Goal: Transaction & Acquisition: Purchase product/service

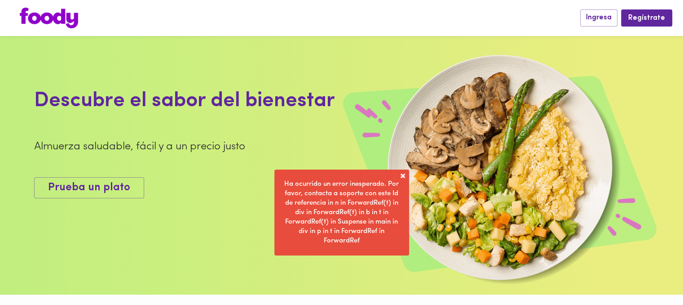
click at [647, 29] on div "Ingresa Regístrate" at bounding box center [341, 18] width 683 height 36
click at [652, 17] on span "Regístrate" at bounding box center [647, 18] width 37 height 9
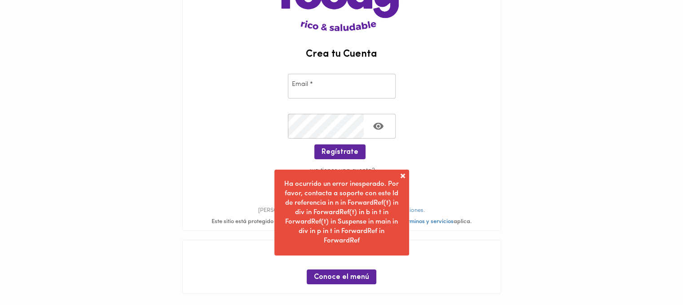
scroll to position [91, 0]
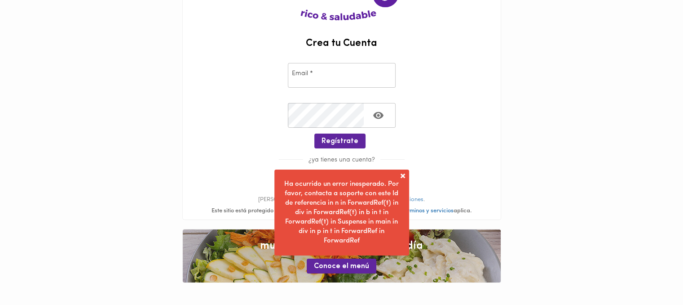
click at [332, 78] on input "email" at bounding box center [342, 75] width 108 height 25
paste input "[EMAIL_ADDRESS][DOMAIN_NAME]"
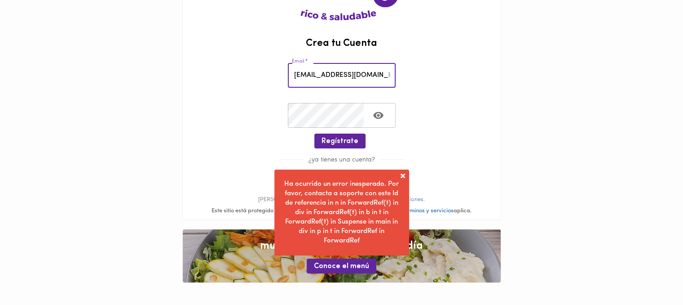
scroll to position [0, 31]
type input "[EMAIL_ADDRESS][DOMAIN_NAME]"
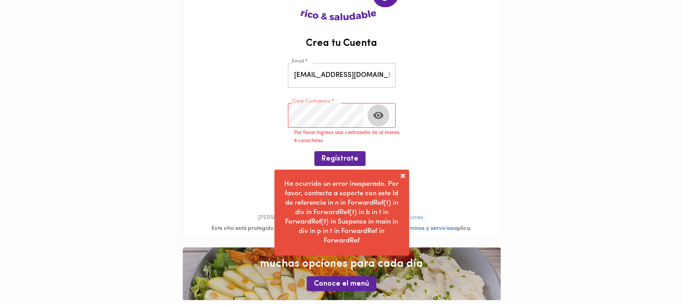
click at [376, 113] on icon "Toggle password visibility" at bounding box center [378, 115] width 10 height 7
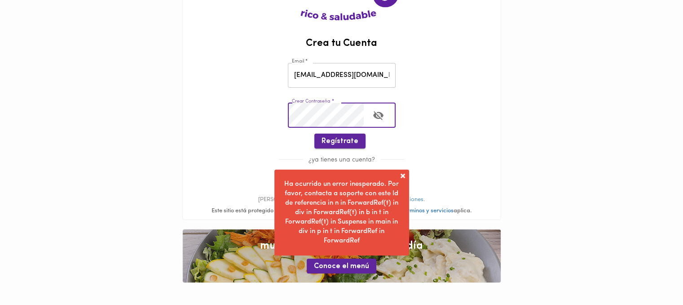
click at [334, 139] on span "Regístrate" at bounding box center [340, 141] width 37 height 9
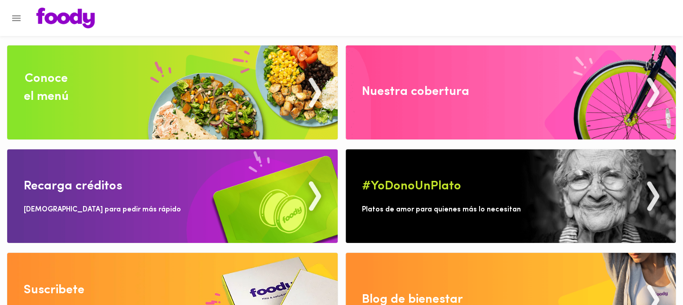
click at [26, 21] on button "Menu" at bounding box center [16, 18] width 22 height 22
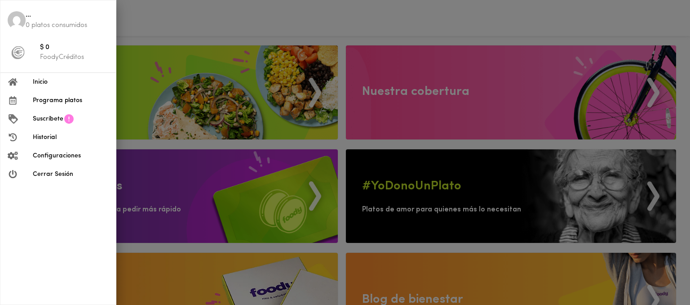
click at [72, 121] on icon at bounding box center [68, 118] width 9 height 9
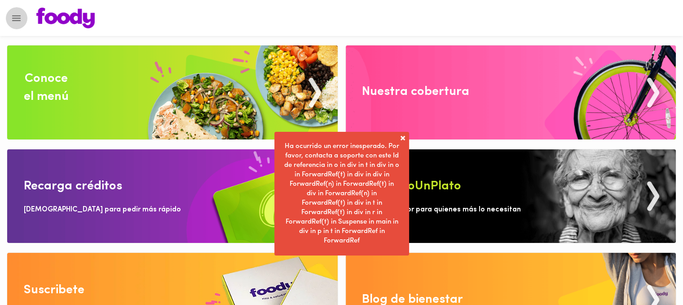
click at [13, 16] on icon "Menu" at bounding box center [16, 18] width 9 height 6
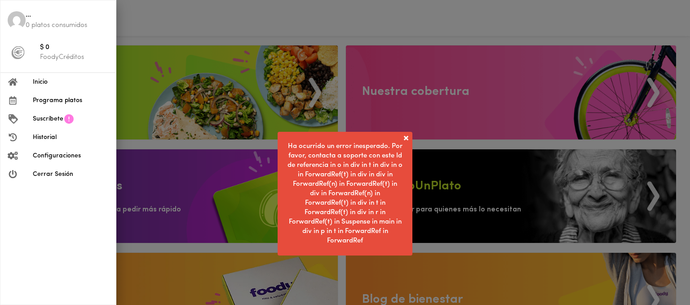
click at [65, 116] on icon at bounding box center [68, 118] width 9 height 9
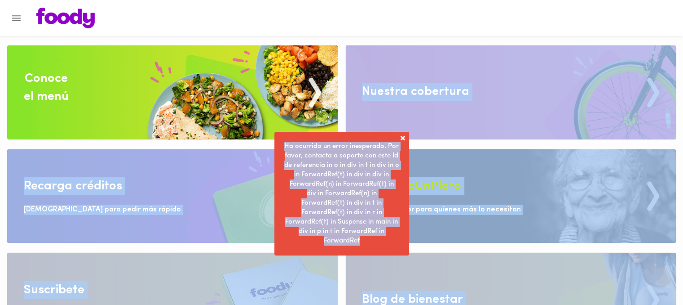
drag, startPoint x: 368, startPoint y: 241, endPoint x: 263, endPoint y: 153, distance: 137.5
click at [265, 154] on div "Conoce el menú Recarga créditos Úsalos para pedir más rápido Suscribete y despr…" at bounding box center [341, 173] width 683 height 347
click at [172, 96] on img at bounding box center [172, 92] width 331 height 94
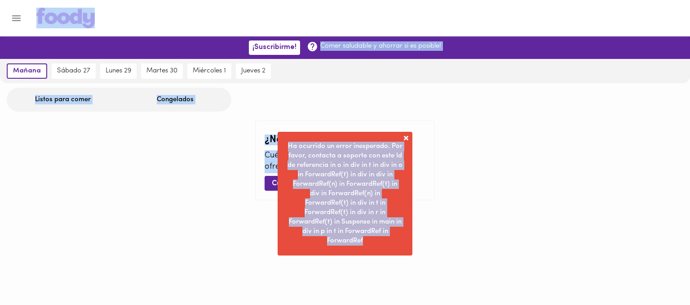
click at [389, 112] on div "Listos para comer Congelados ¿No encuentras lo que buscas ? Cuéntanos qué te gu…" at bounding box center [345, 149] width 690 height 123
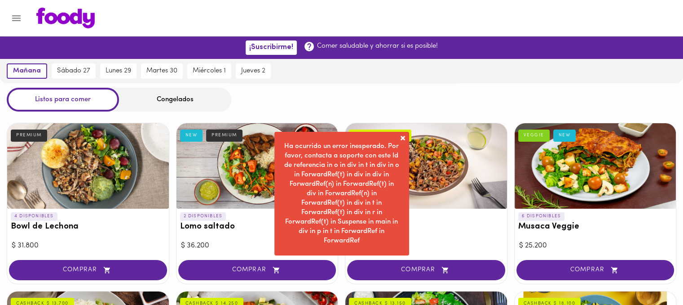
click at [405, 142] on span at bounding box center [403, 137] width 9 height 9
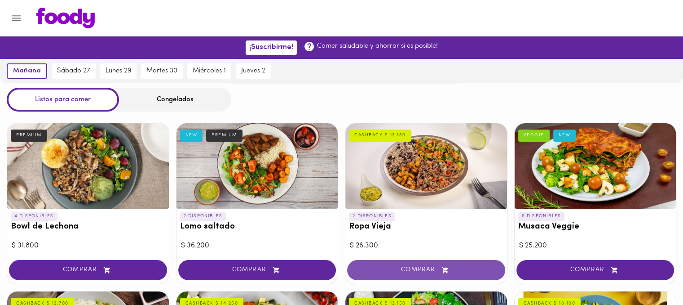
click at [442, 274] on button "COMPRAR" at bounding box center [426, 270] width 158 height 20
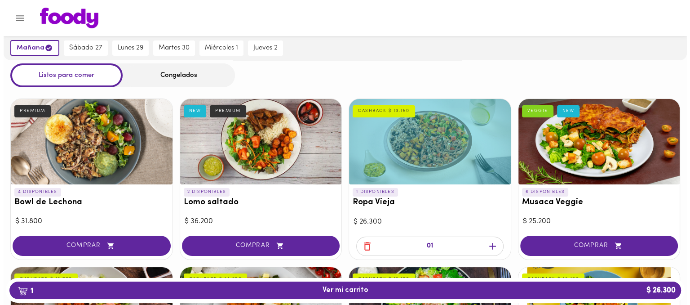
scroll to position [90, 0]
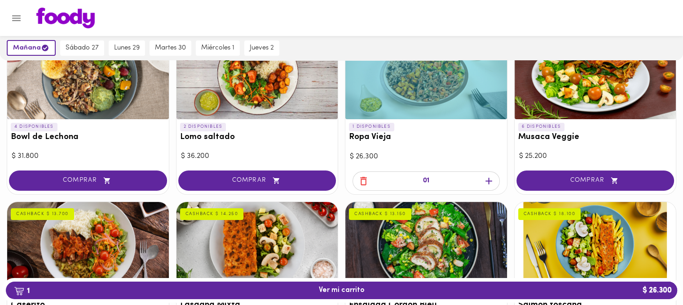
drag, startPoint x: 352, startPoint y: 288, endPoint x: 352, endPoint y: 279, distance: 9.0
click at [352, 288] on span "1 Ver mi carrito $ 26.300" at bounding box center [342, 290] width 46 height 9
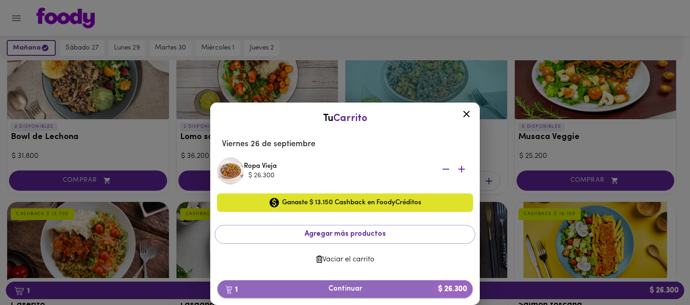
click at [370, 293] on button "1 Continuar $ 26.300" at bounding box center [344, 289] width 255 height 18
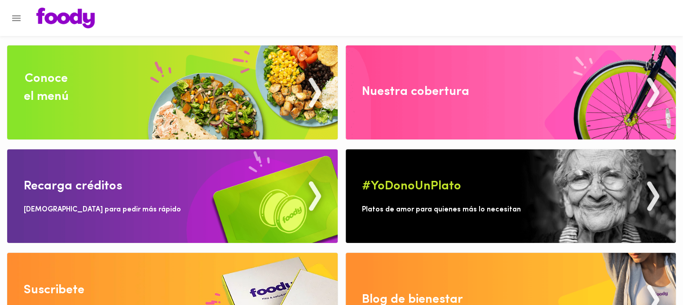
click at [275, 105] on img at bounding box center [172, 92] width 331 height 94
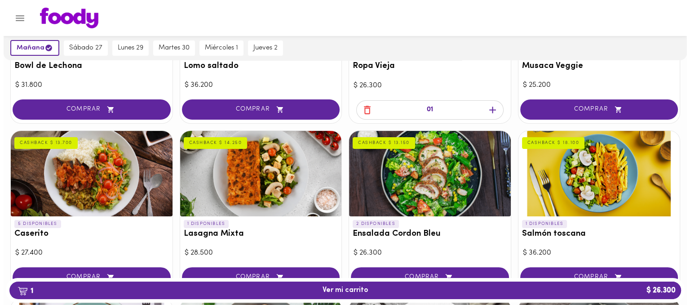
scroll to position [180, 0]
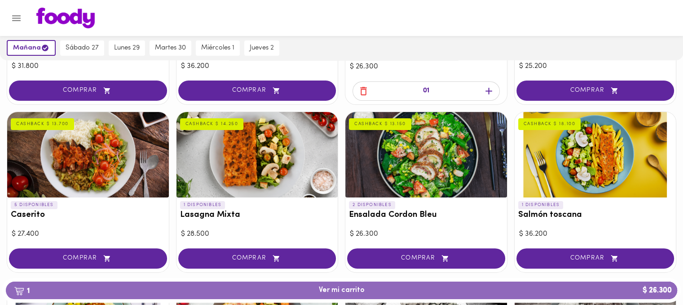
drag, startPoint x: 534, startPoint y: 290, endPoint x: 534, endPoint y: 284, distance: 5.9
click at [534, 290] on span "1 Ver mi carrito $ 26.300" at bounding box center [341, 290] width 657 height 9
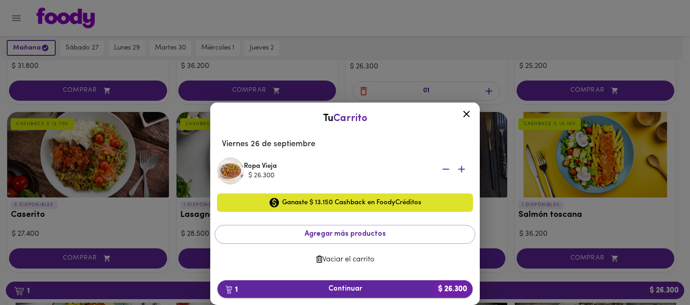
click at [400, 286] on span "1 Continuar $ 26.300" at bounding box center [345, 288] width 241 height 9
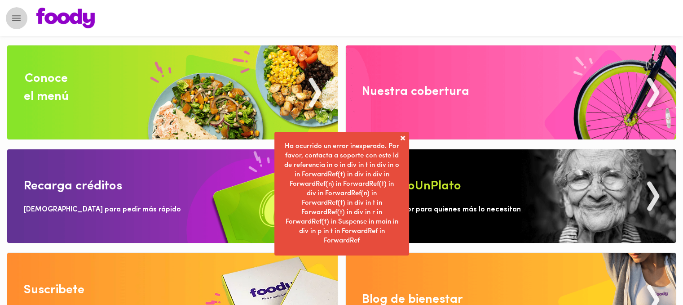
click at [17, 19] on icon "Menu" at bounding box center [16, 18] width 11 height 11
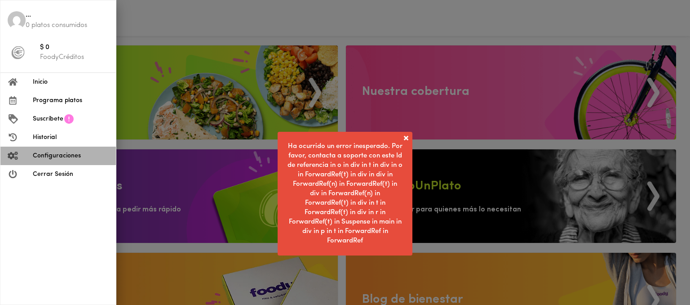
click at [58, 153] on span "Configuraciones" at bounding box center [71, 155] width 76 height 9
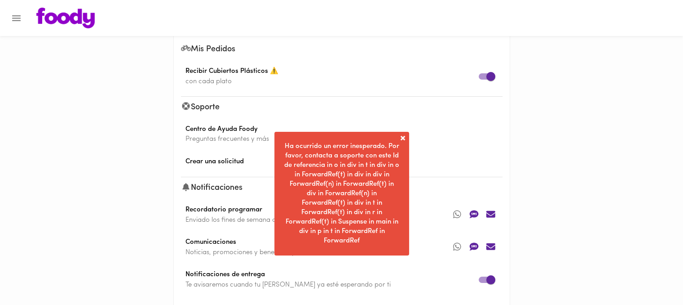
scroll to position [38, 0]
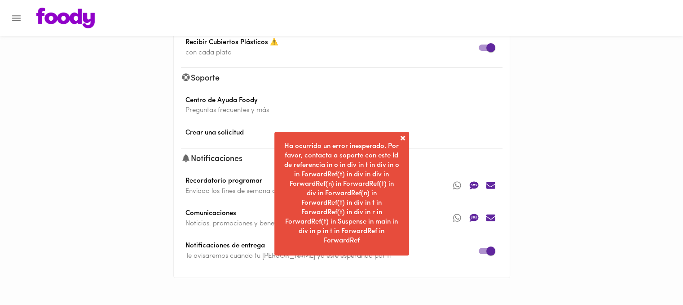
click at [20, 22] on icon "Menu" at bounding box center [16, 18] width 11 height 11
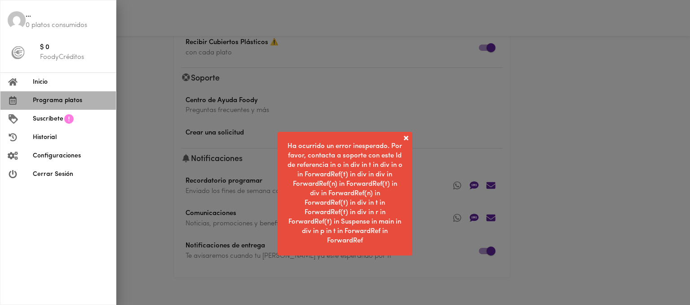
click at [79, 99] on span "Programa platos" at bounding box center [71, 100] width 76 height 9
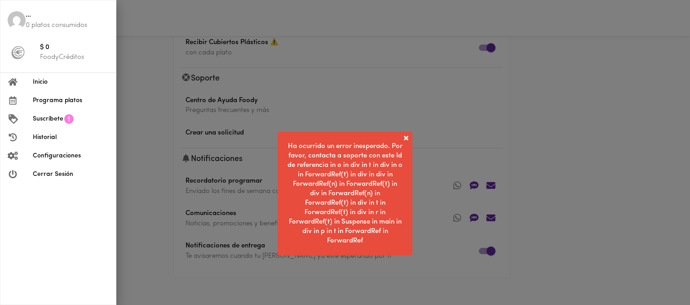
drag, startPoint x: 109, startPoint y: 105, endPoint x: 75, endPoint y: 102, distance: 34.3
click at [75, 102] on li "Programa platos" at bounding box center [57, 100] width 115 height 18
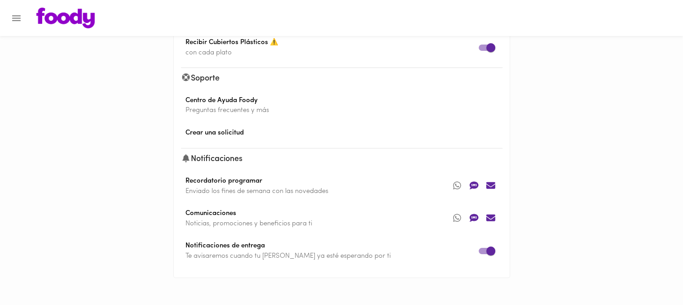
click at [62, 12] on img at bounding box center [65, 18] width 58 height 21
